Goal: Entertainment & Leisure: Browse casually

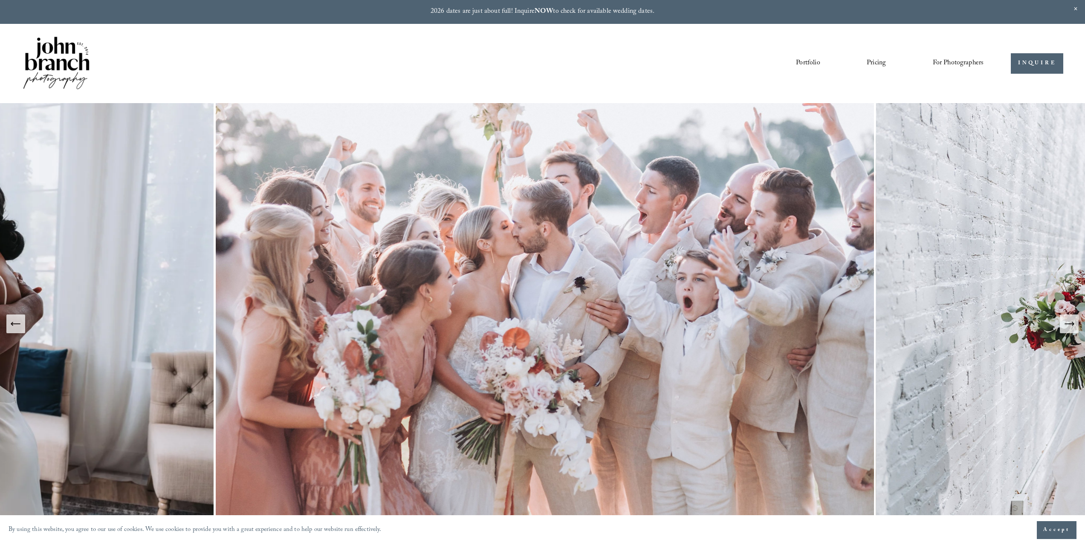
scroll to position [43, 0]
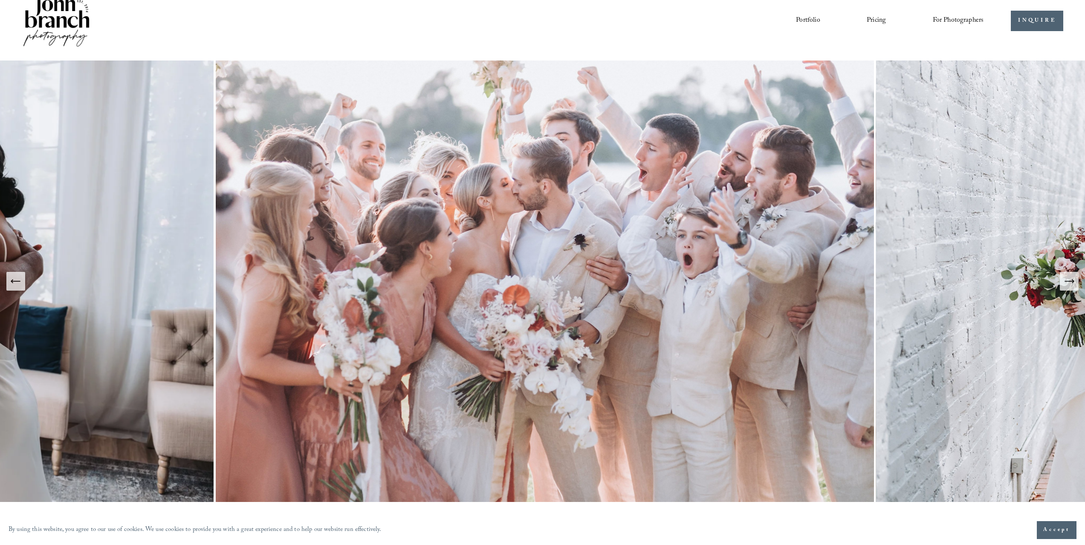
click at [1063, 284] on button "Next Slide" at bounding box center [1069, 281] width 19 height 19
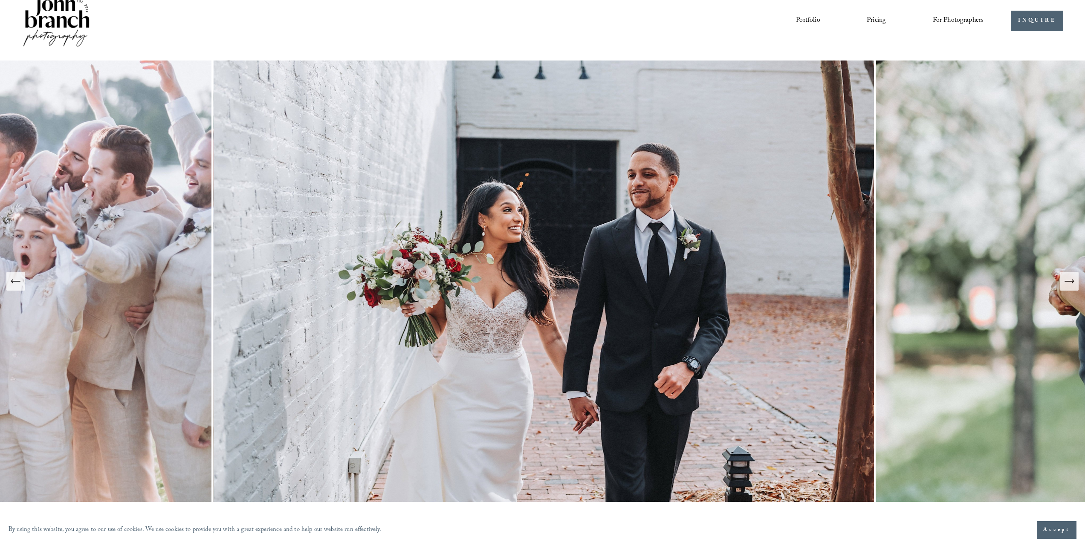
click at [1063, 284] on button "Next Slide" at bounding box center [1069, 281] width 19 height 19
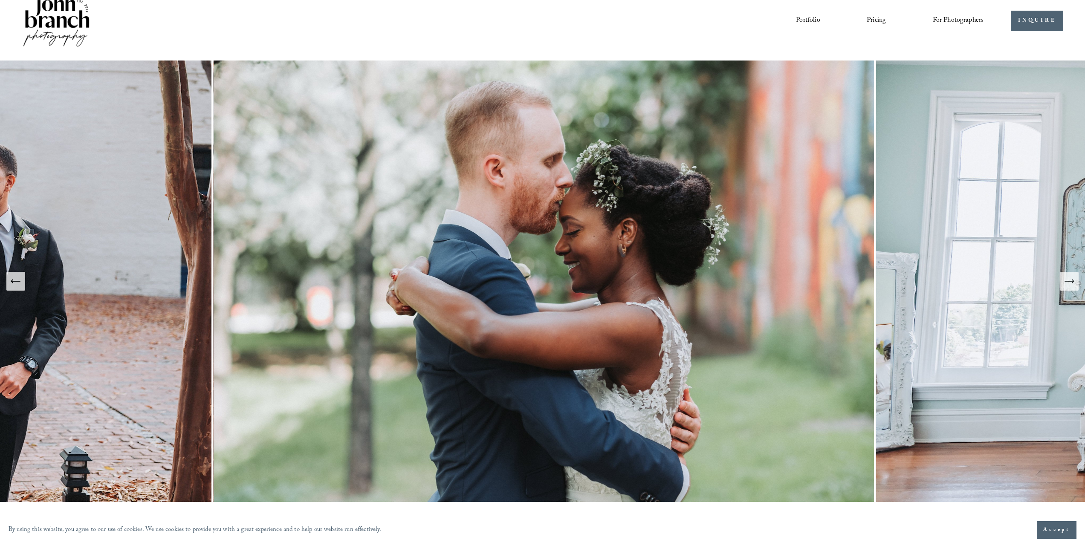
click at [1063, 287] on button "Next Slide" at bounding box center [1069, 281] width 19 height 19
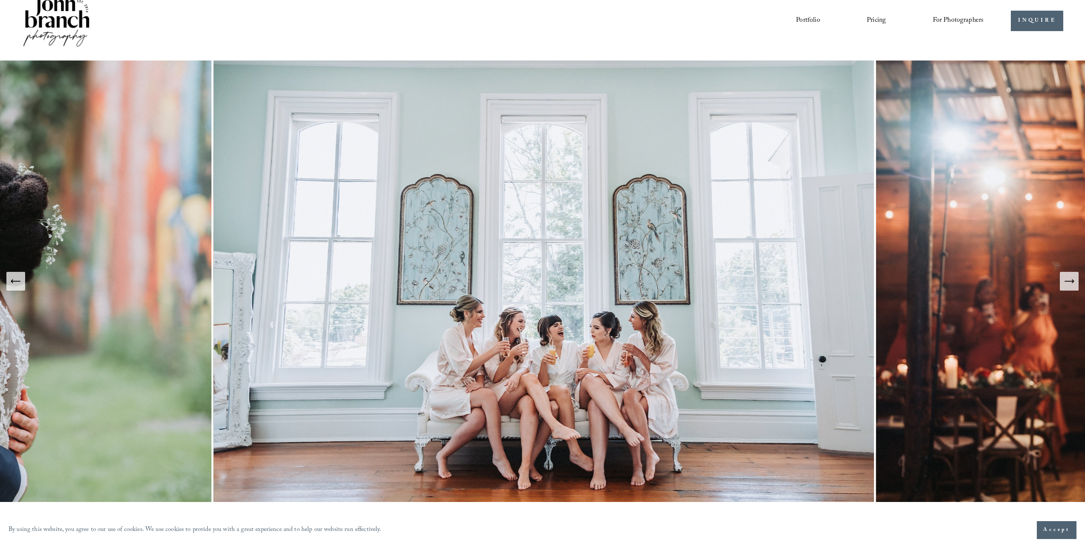
click at [1064, 287] on icon "Next Slide" at bounding box center [1069, 281] width 12 height 12
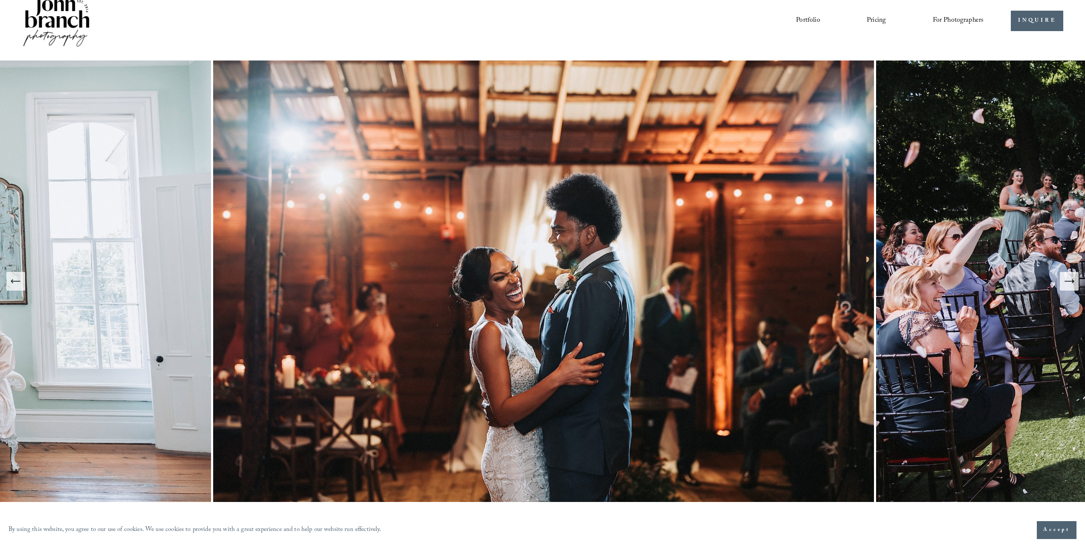
click at [1064, 287] on icon "Next Slide" at bounding box center [1069, 281] width 12 height 12
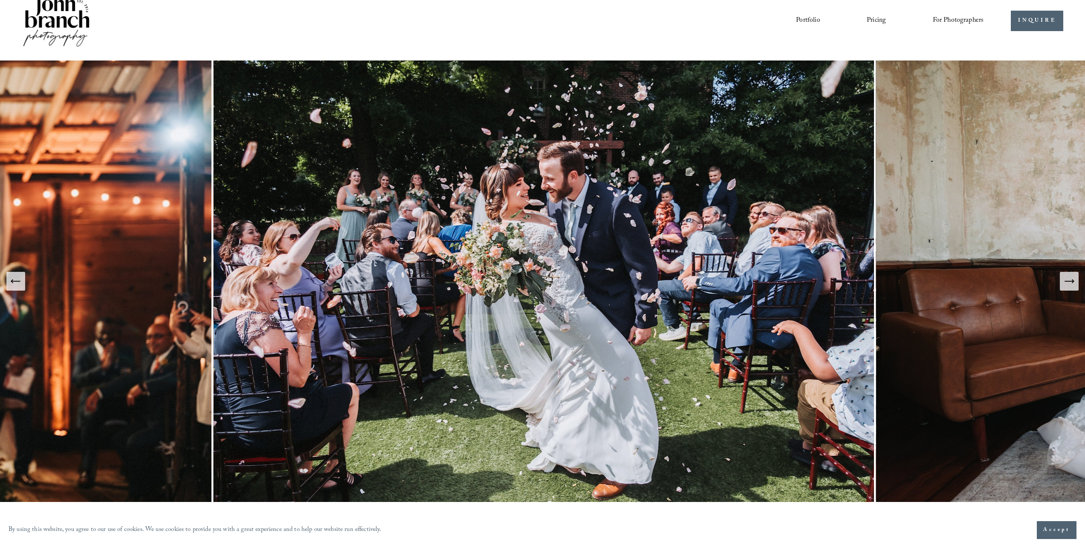
click at [1064, 288] on button "Next Slide" at bounding box center [1069, 281] width 19 height 19
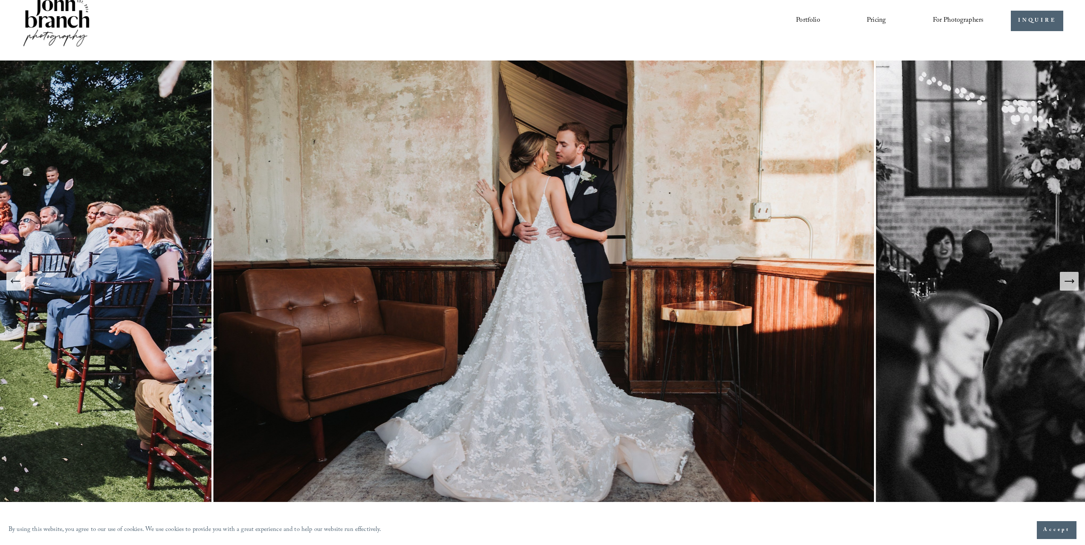
click at [1064, 288] on button "Next Slide" at bounding box center [1069, 281] width 19 height 19
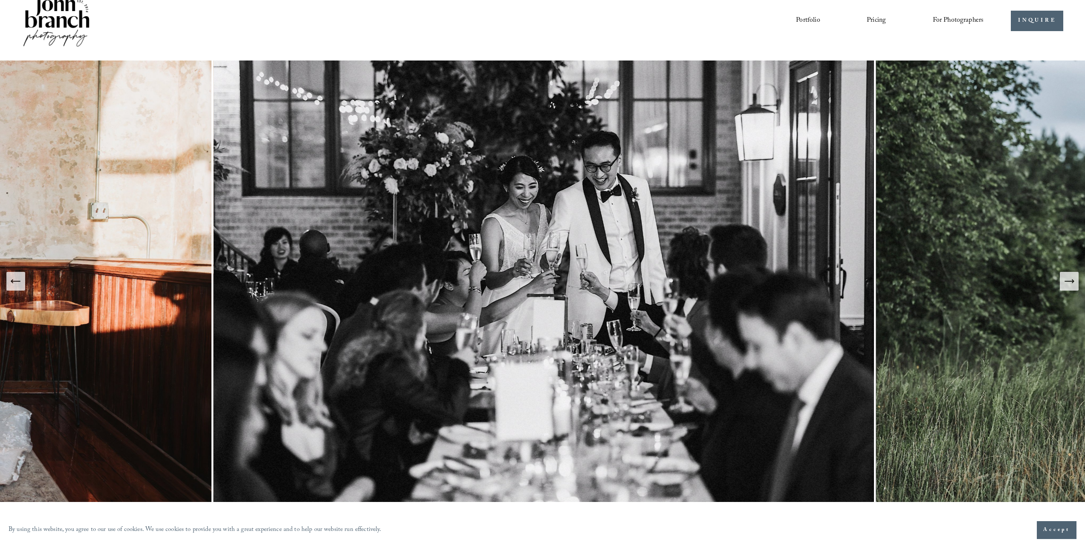
click at [1064, 288] on button "Next Slide" at bounding box center [1069, 281] width 19 height 19
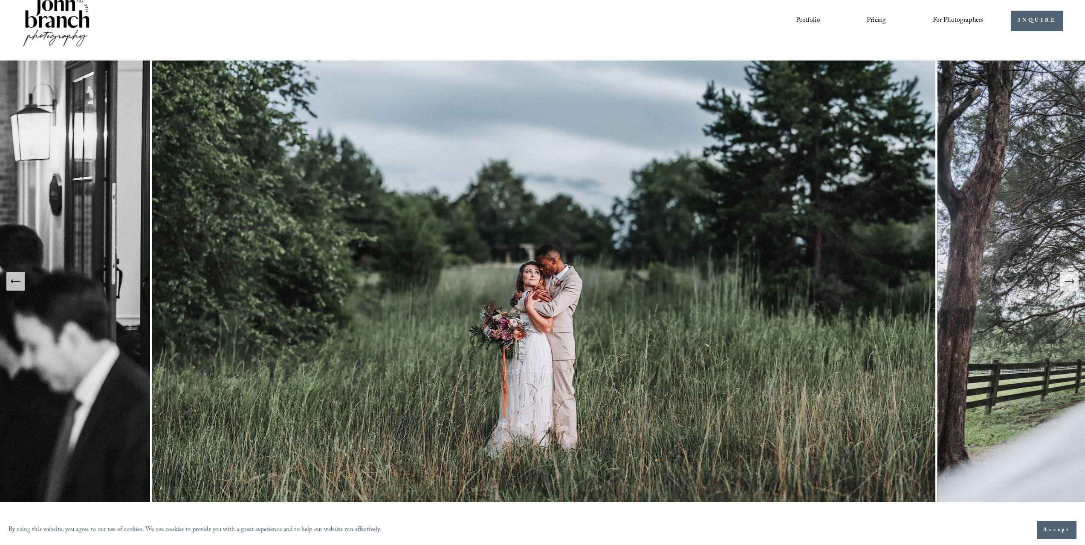
click at [1064, 288] on button "Next Slide" at bounding box center [1069, 281] width 19 height 19
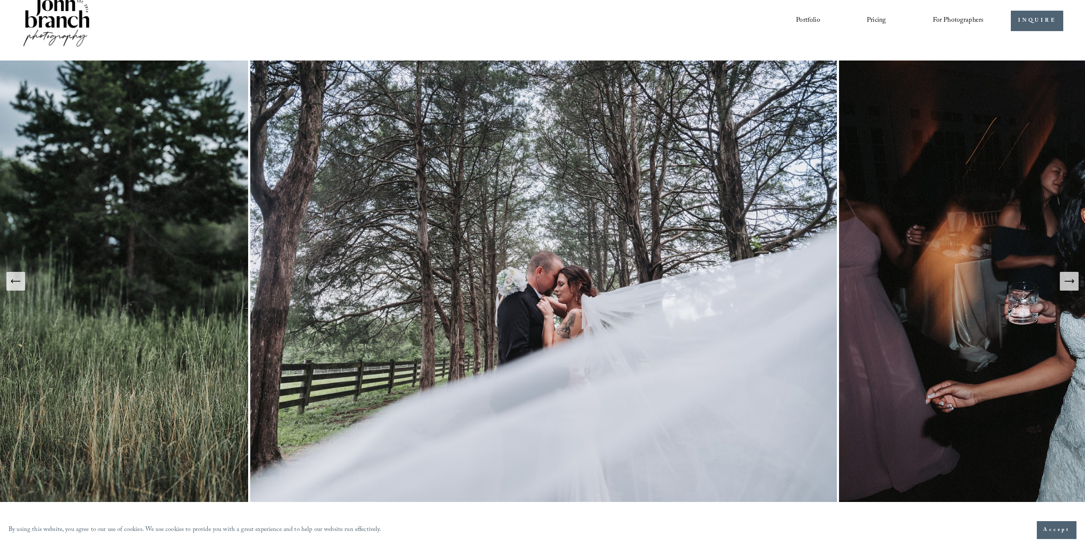
click at [1064, 288] on button "Next Slide" at bounding box center [1069, 281] width 19 height 19
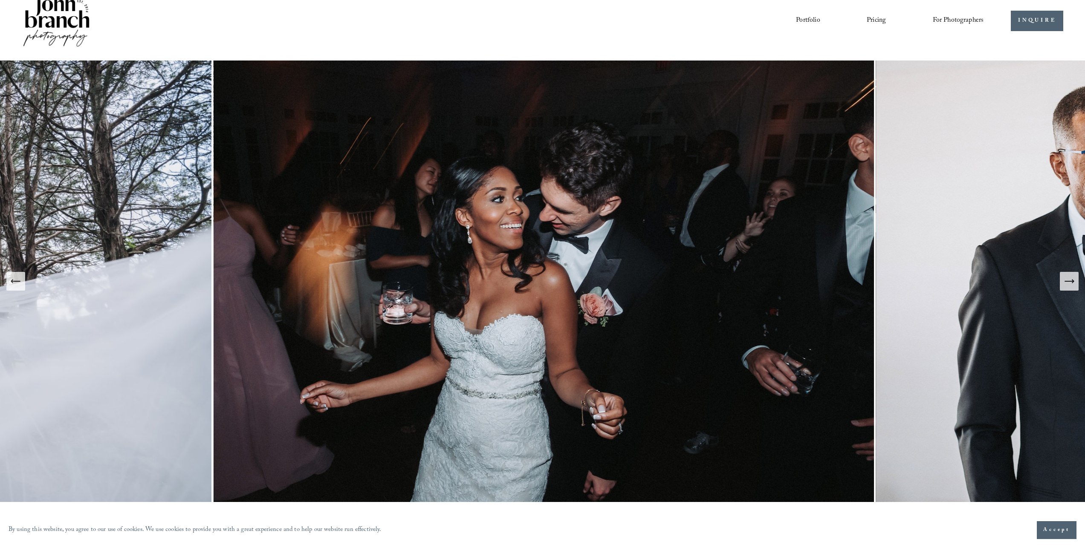
click at [1064, 288] on button "Next Slide" at bounding box center [1069, 281] width 19 height 19
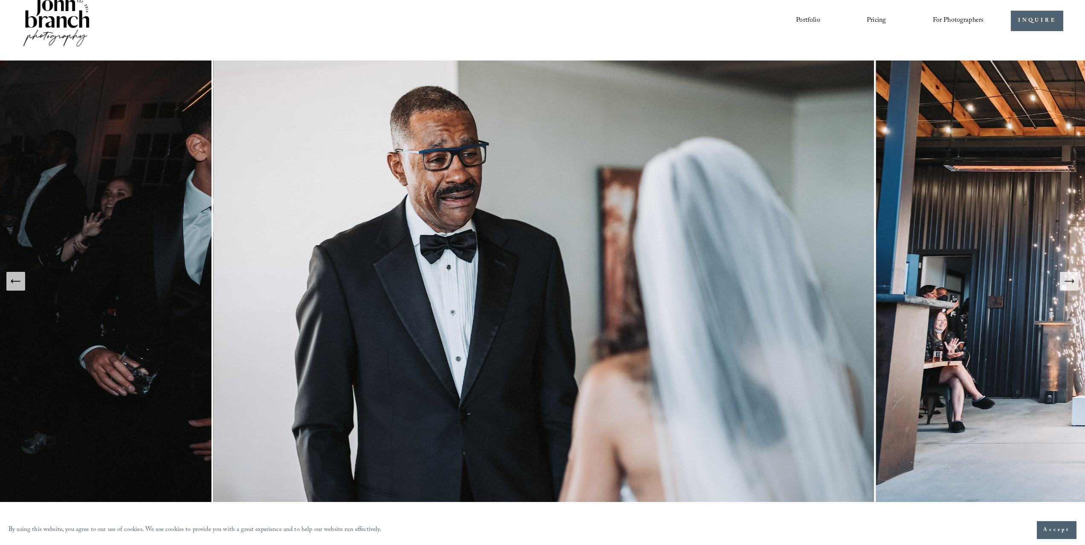
click at [1064, 288] on button "Next Slide" at bounding box center [1069, 281] width 19 height 19
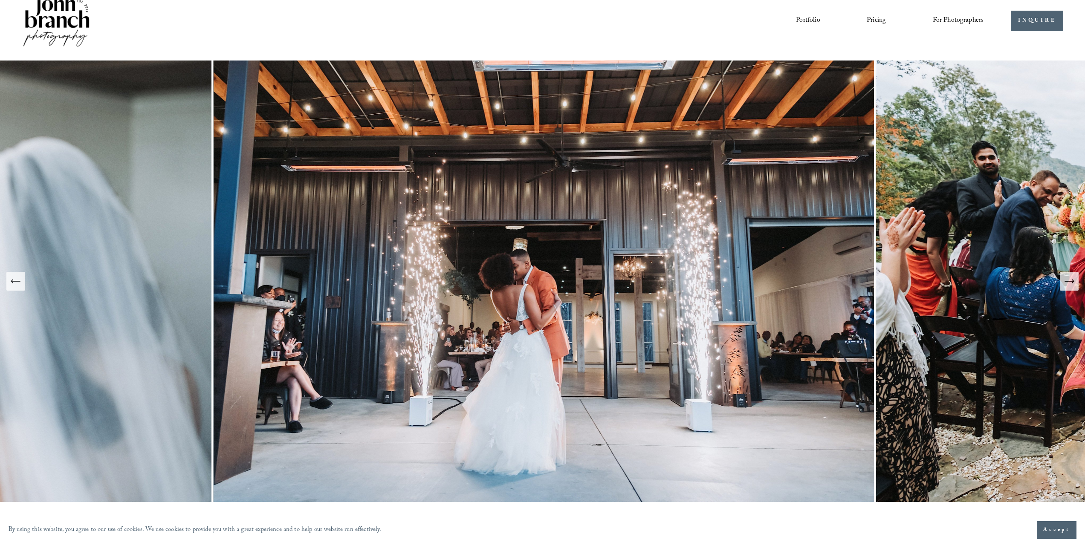
click at [1064, 288] on button "Next Slide" at bounding box center [1069, 281] width 19 height 19
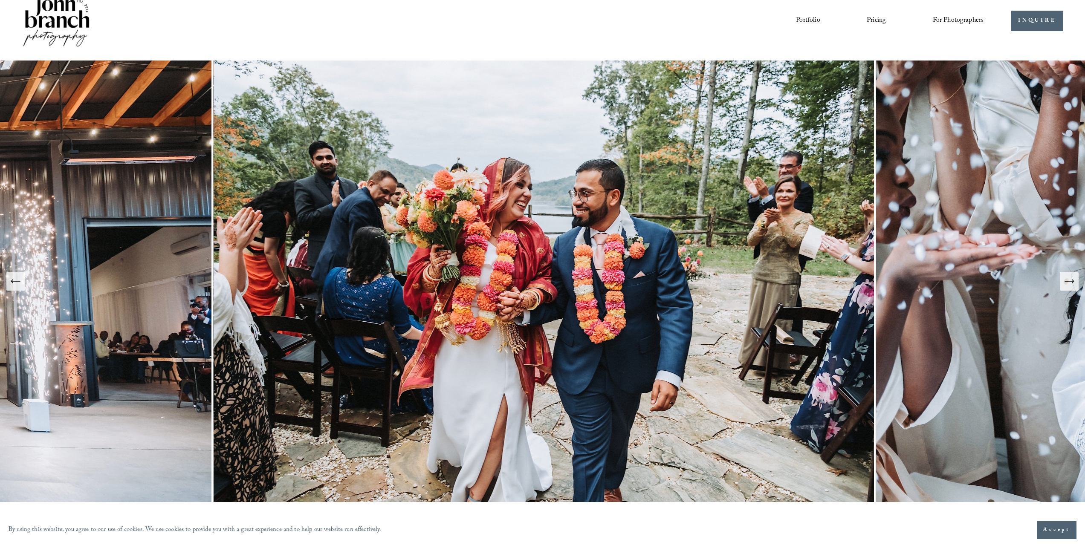
click at [1064, 288] on button "Next Slide" at bounding box center [1069, 281] width 19 height 19
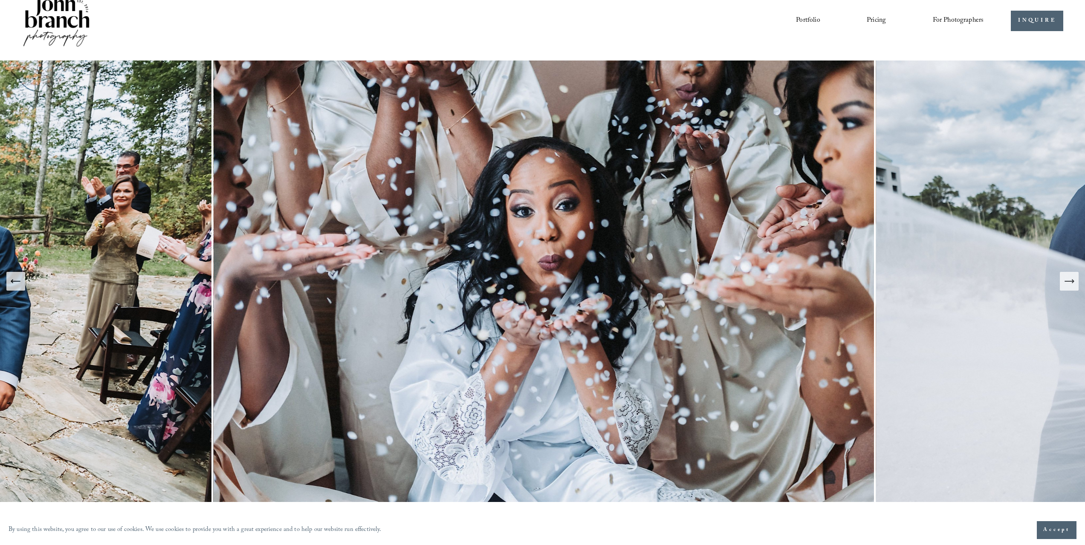
click at [1064, 288] on button "Next Slide" at bounding box center [1069, 281] width 19 height 19
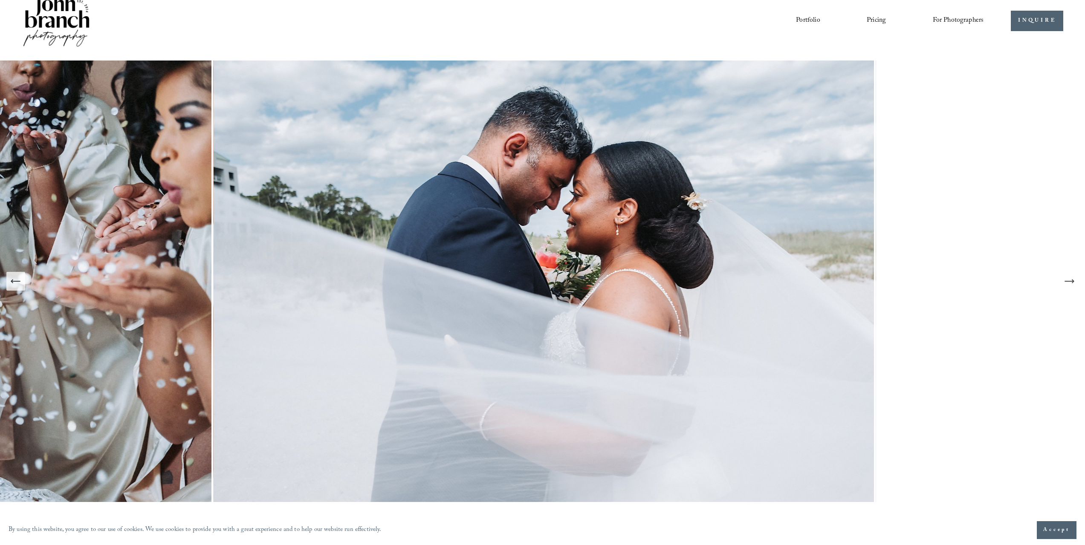
click at [1064, 288] on button "Next Slide" at bounding box center [1069, 281] width 19 height 19
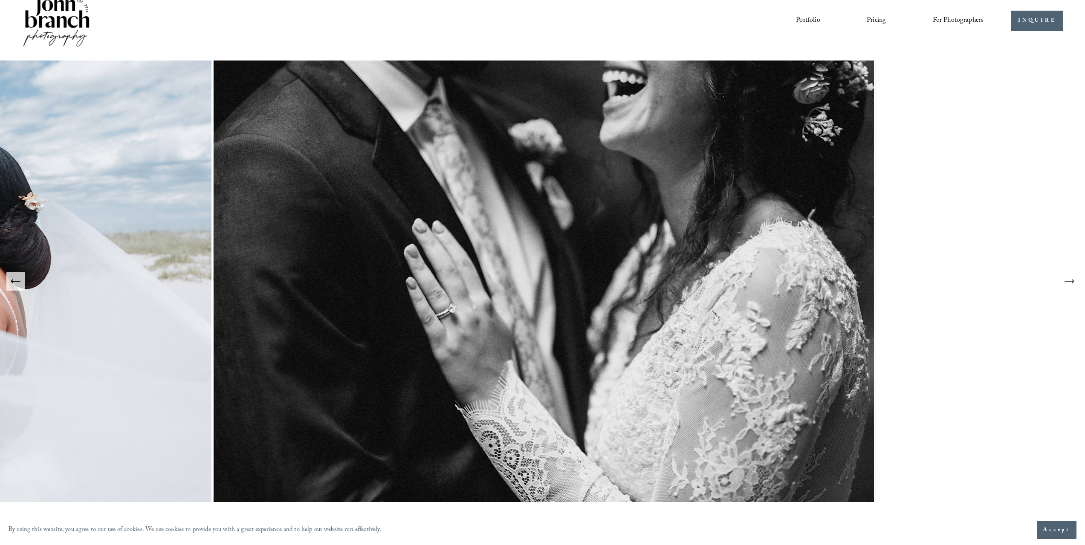
click at [1064, 288] on button "Next Slide" at bounding box center [1069, 281] width 19 height 19
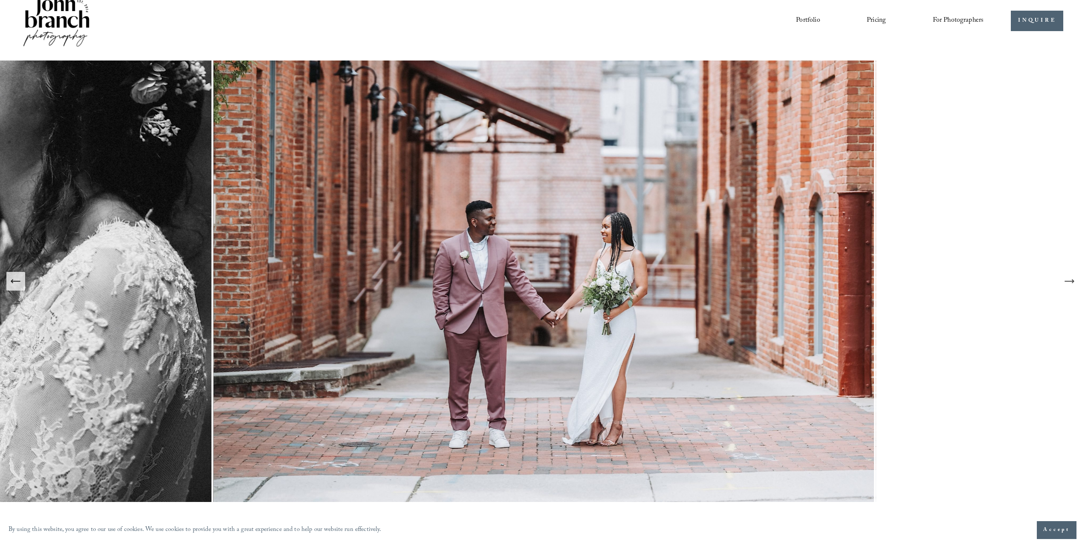
click at [1064, 288] on button "Next Slide" at bounding box center [1069, 281] width 19 height 19
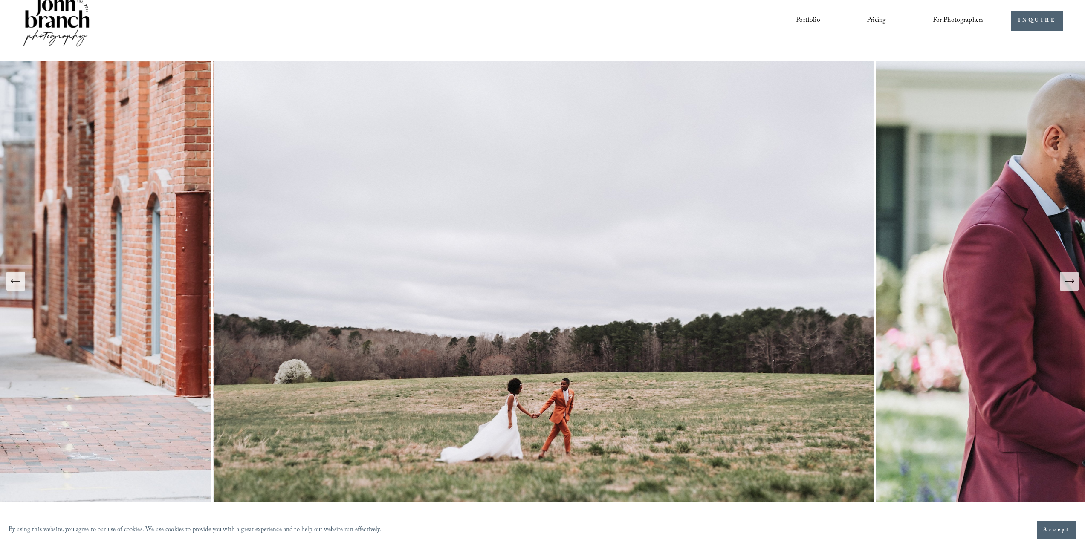
click at [1064, 288] on button "Next Slide" at bounding box center [1069, 281] width 19 height 19
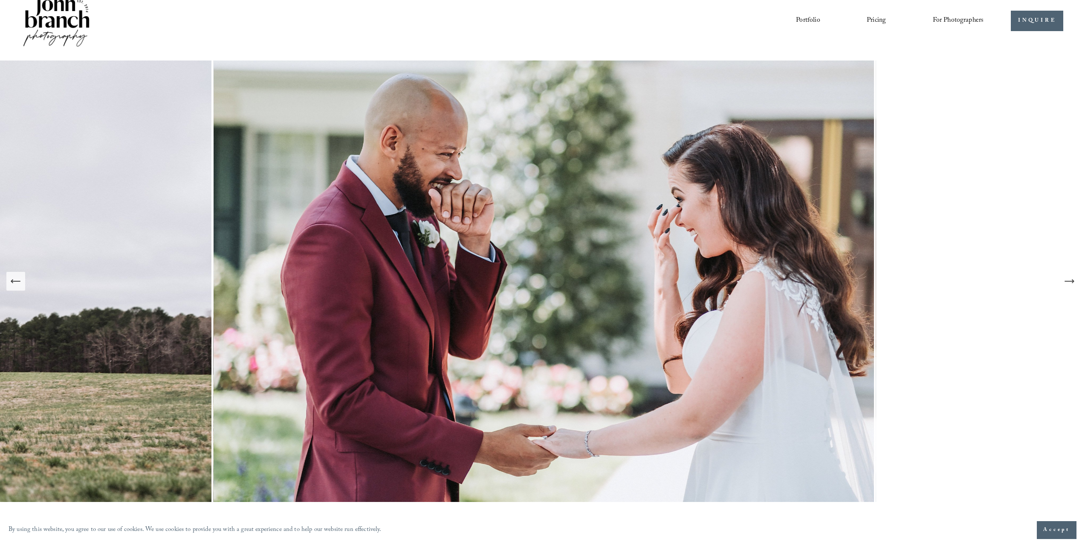
click at [1064, 288] on button "Next Slide" at bounding box center [1069, 281] width 19 height 19
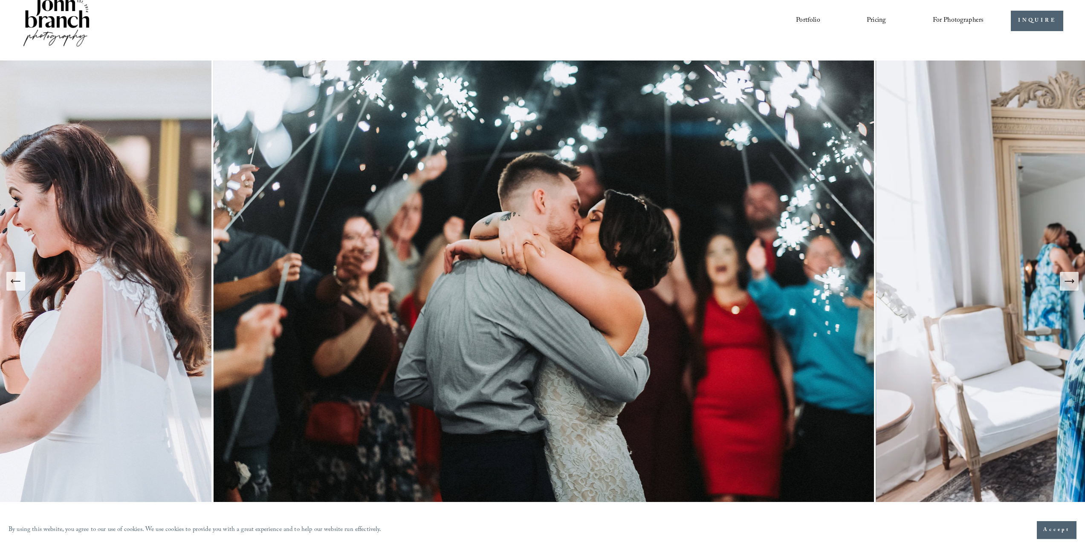
click at [1064, 288] on button "Next Slide" at bounding box center [1069, 281] width 19 height 19
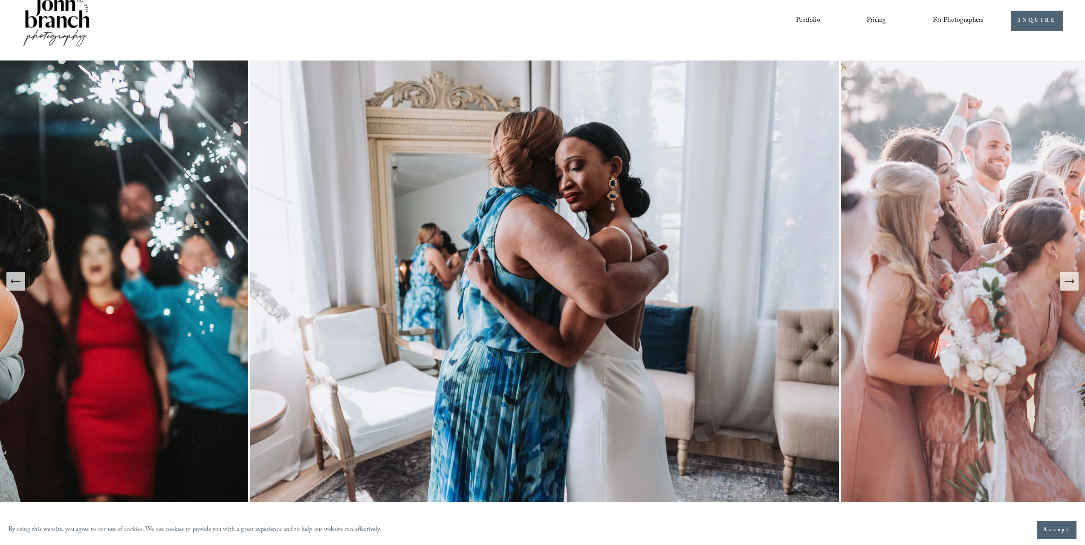
click at [1064, 288] on button "Next Slide" at bounding box center [1069, 281] width 19 height 19
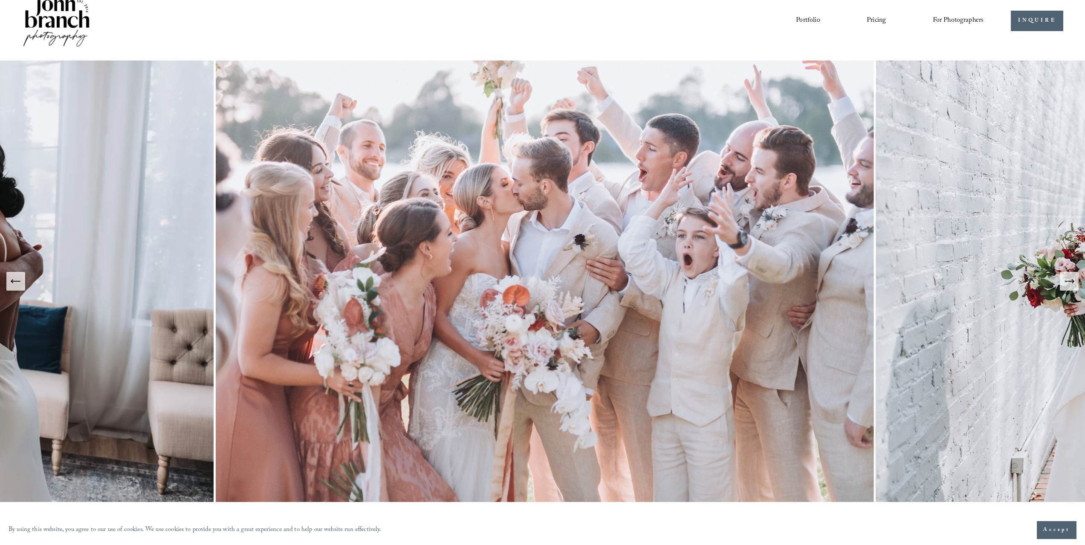
click at [1064, 288] on button "Next Slide" at bounding box center [1069, 281] width 19 height 19
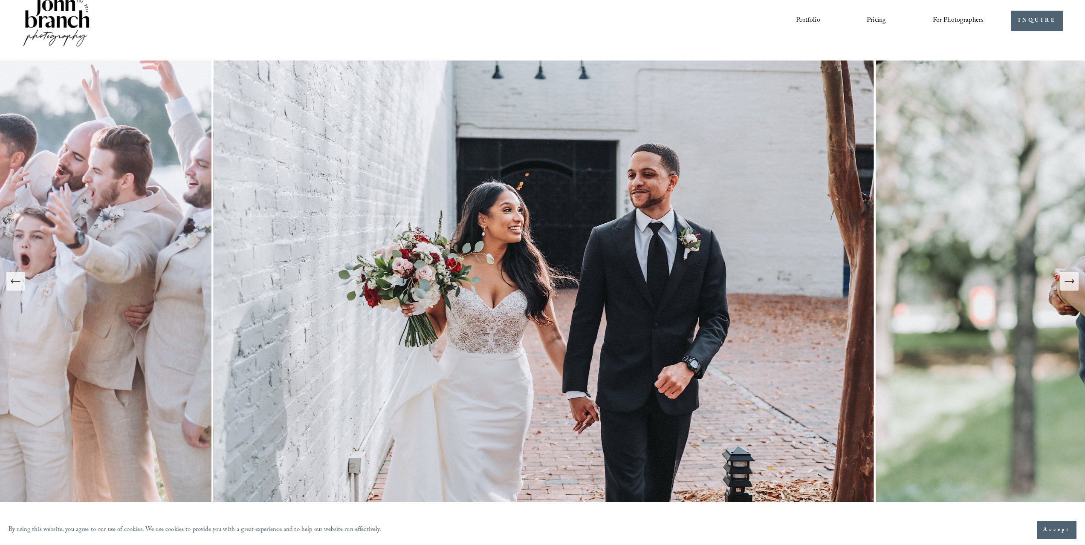
click at [1064, 288] on button "Next Slide" at bounding box center [1069, 281] width 19 height 19
